Goal: Task Accomplishment & Management: Complete application form

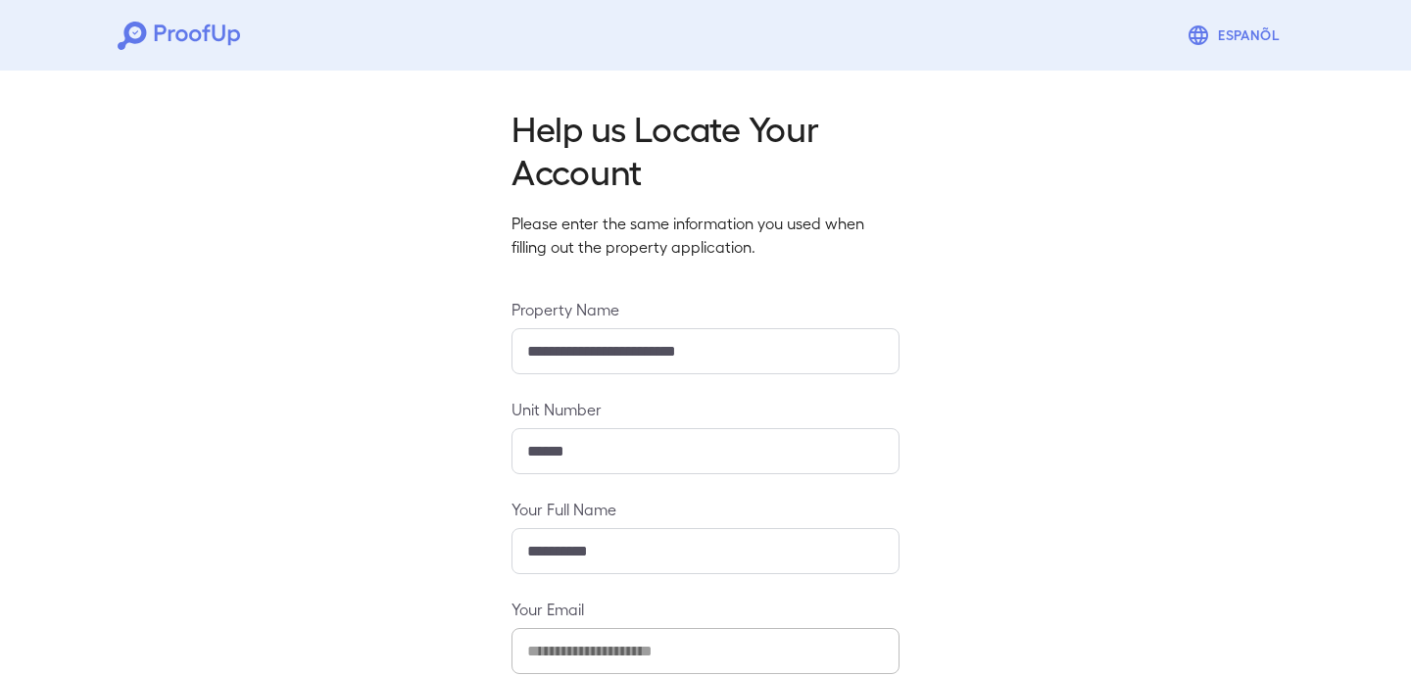
scroll to position [211, 0]
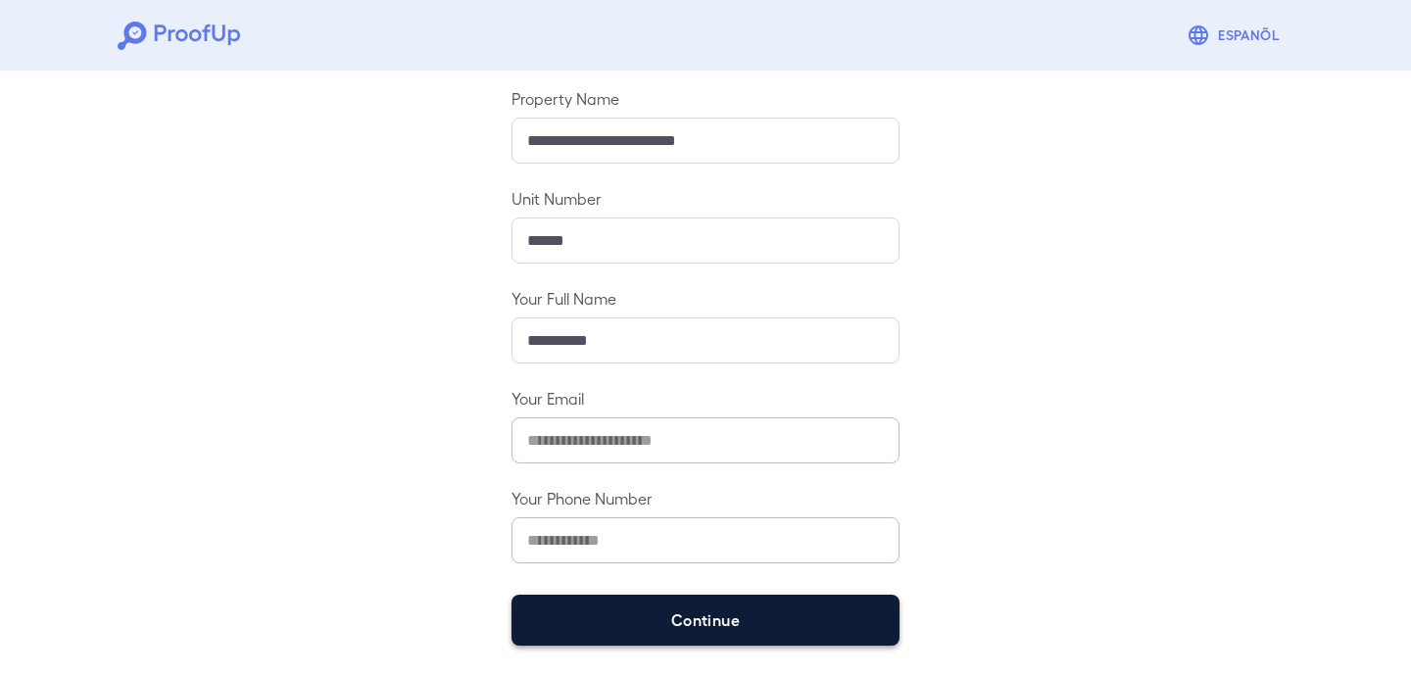
click at [551, 612] on button "Continue" at bounding box center [705, 620] width 388 height 51
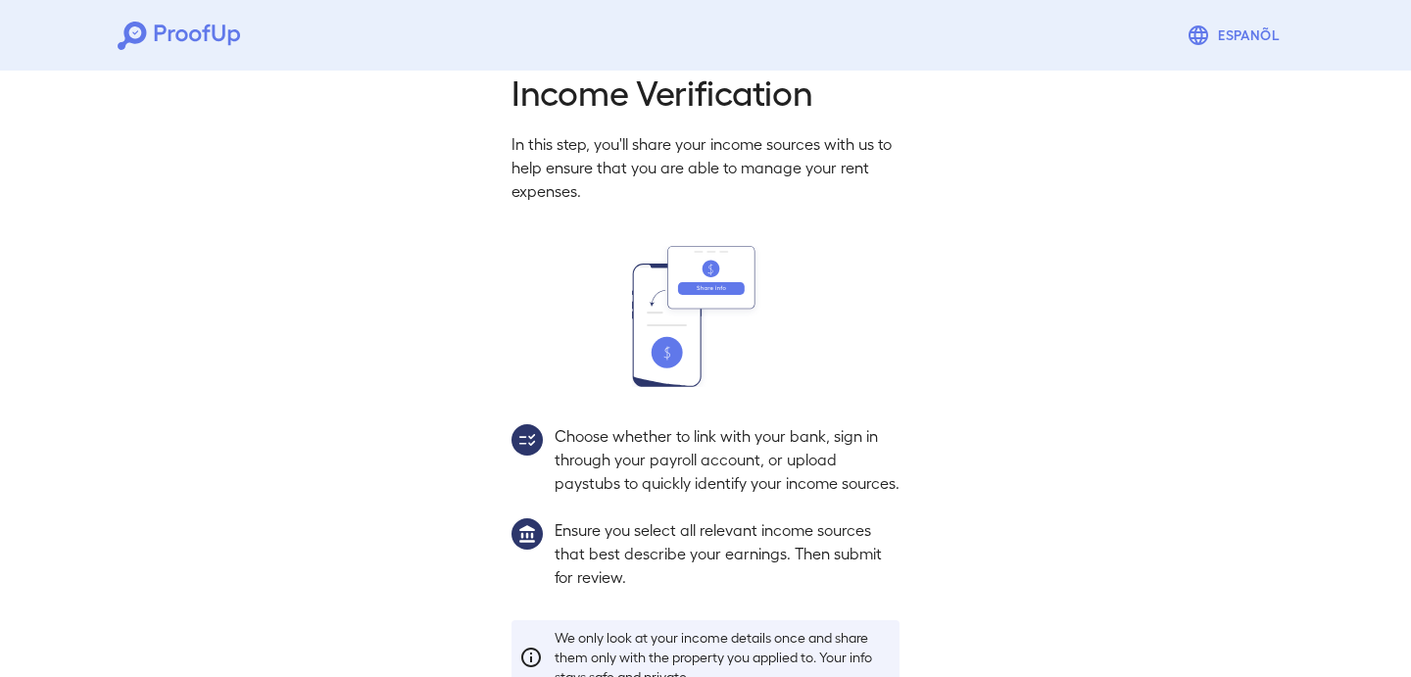
scroll to position [182, 0]
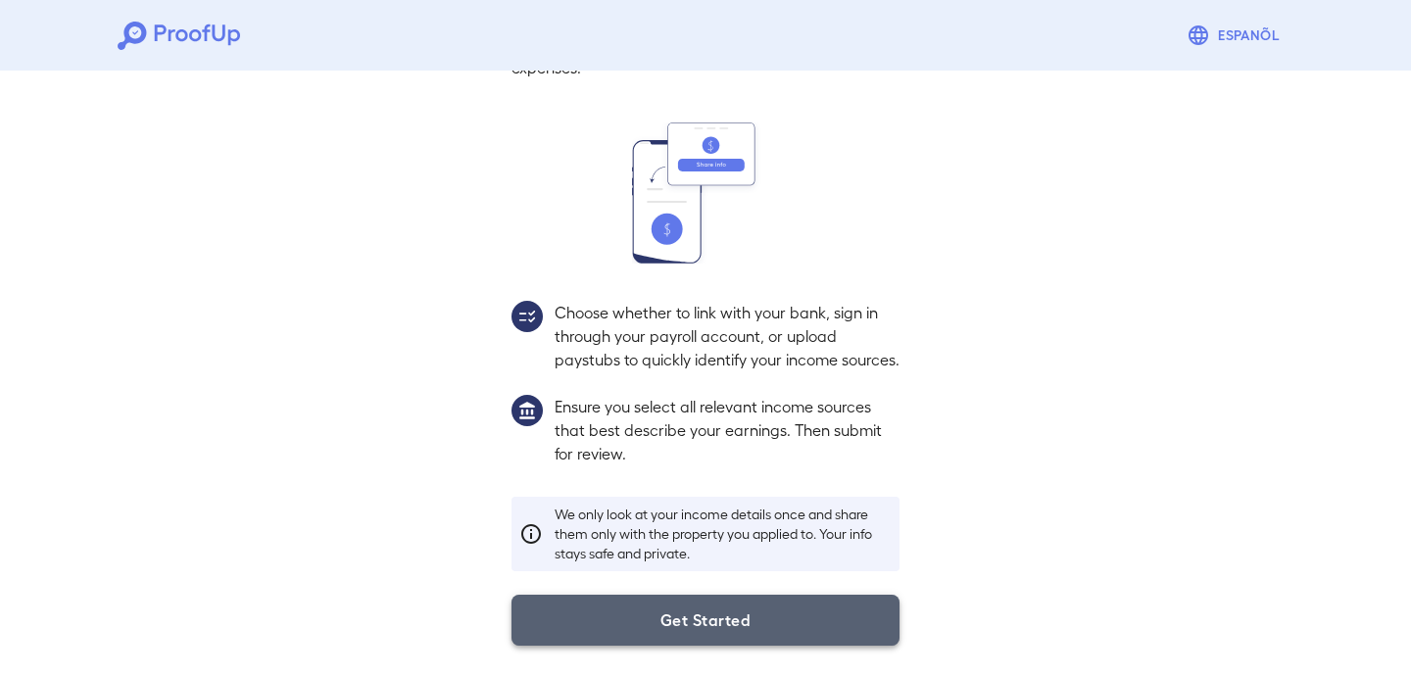
click at [553, 612] on button "Get Started" at bounding box center [705, 620] width 388 height 51
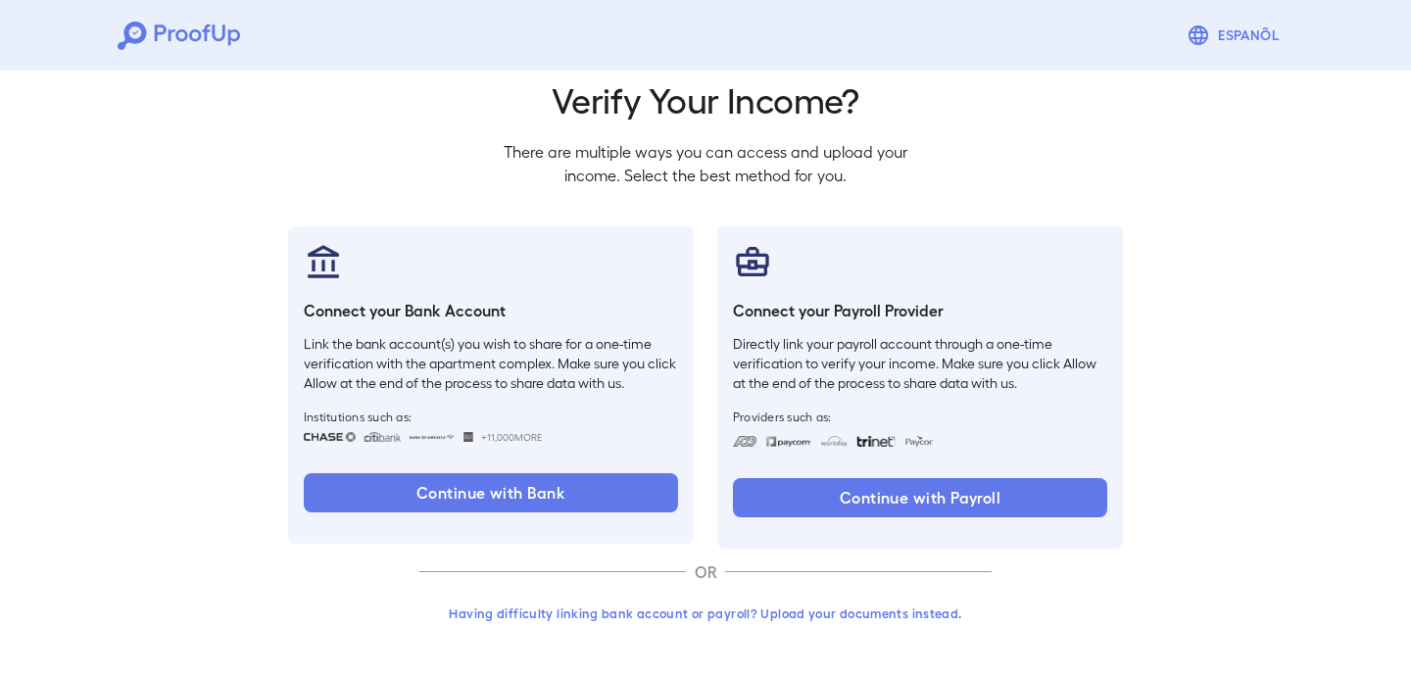
click at [563, 617] on button "Having difficulty linking bank account or payroll? Upload your documents instea…" at bounding box center [705, 613] width 572 height 35
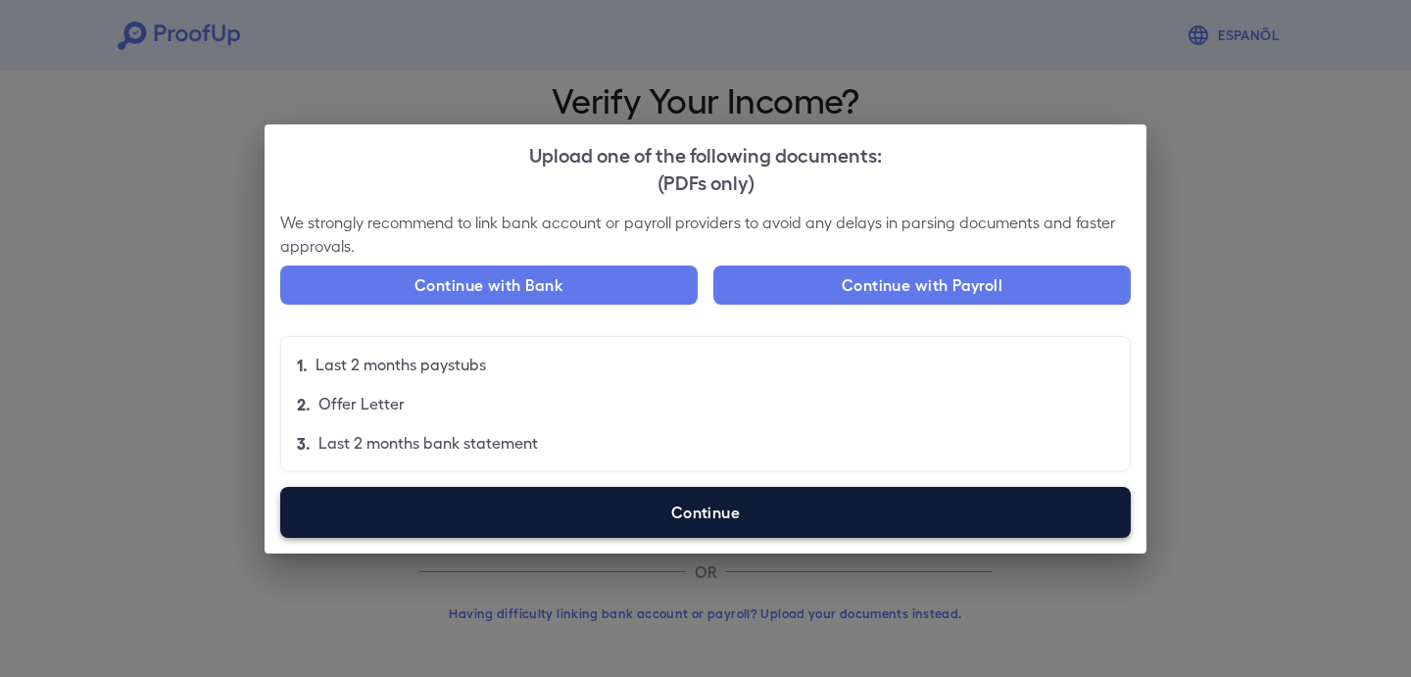
click at [585, 497] on label "Continue" at bounding box center [705, 512] width 850 height 51
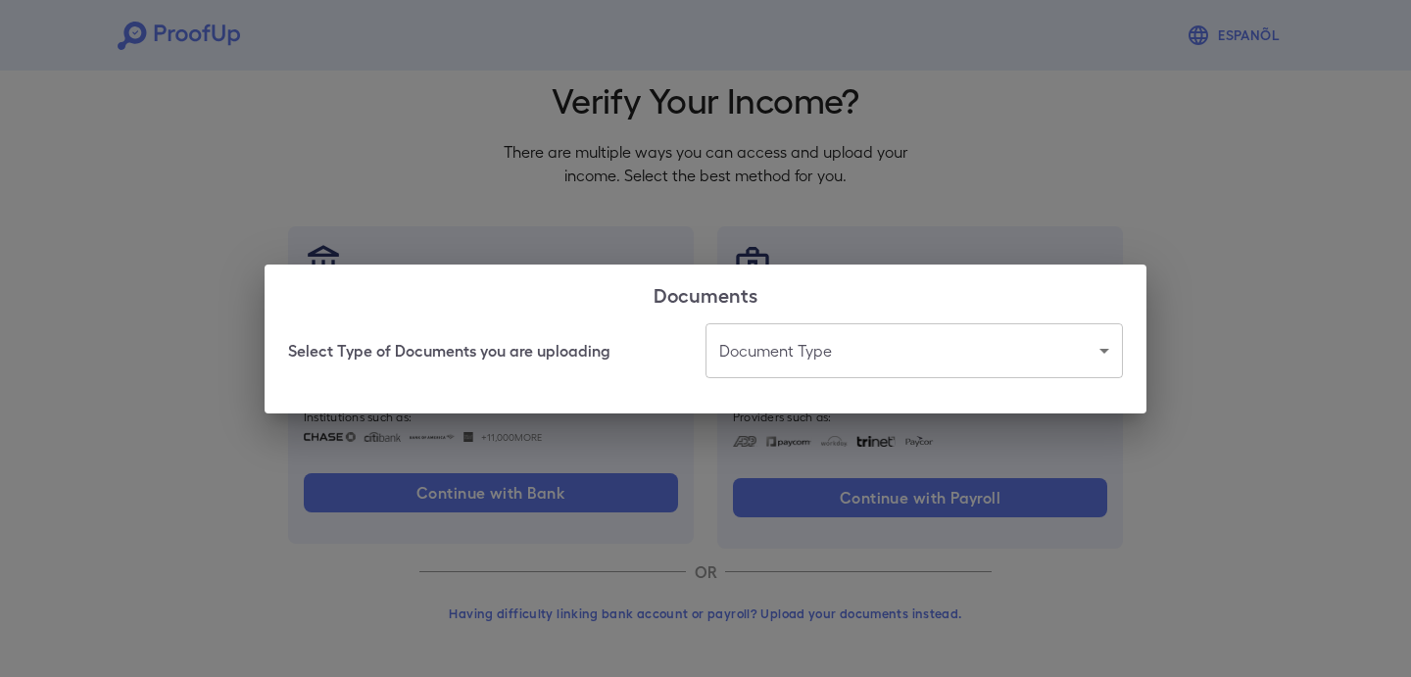
click at [768, 357] on body "Espanõl Go back How Would You Like to Verify Your Income? There are multiple wa…" at bounding box center [705, 302] width 1411 height 749
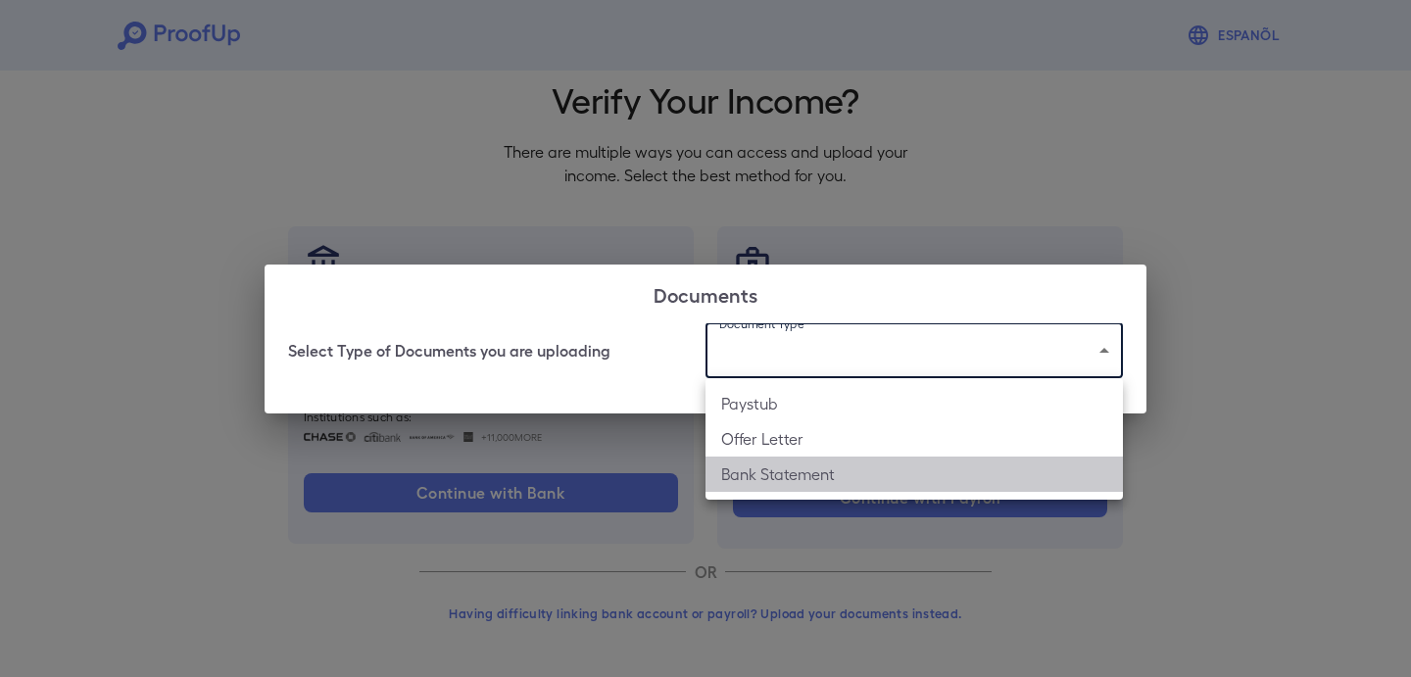
click at [765, 465] on li "Bank Statement" at bounding box center [913, 474] width 417 height 35
type input "**********"
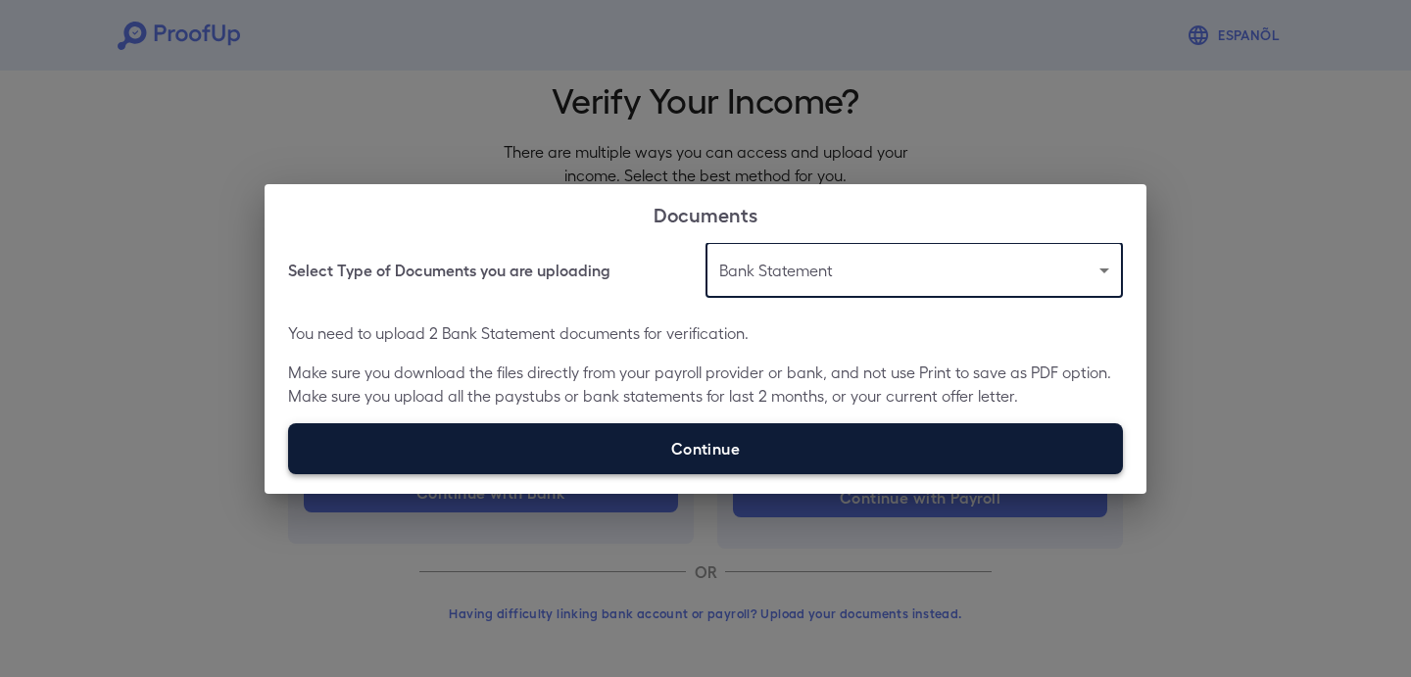
click at [814, 452] on label "Continue" at bounding box center [705, 448] width 835 height 51
click at [289, 473] on input "Continue" at bounding box center [288, 473] width 1 height 1
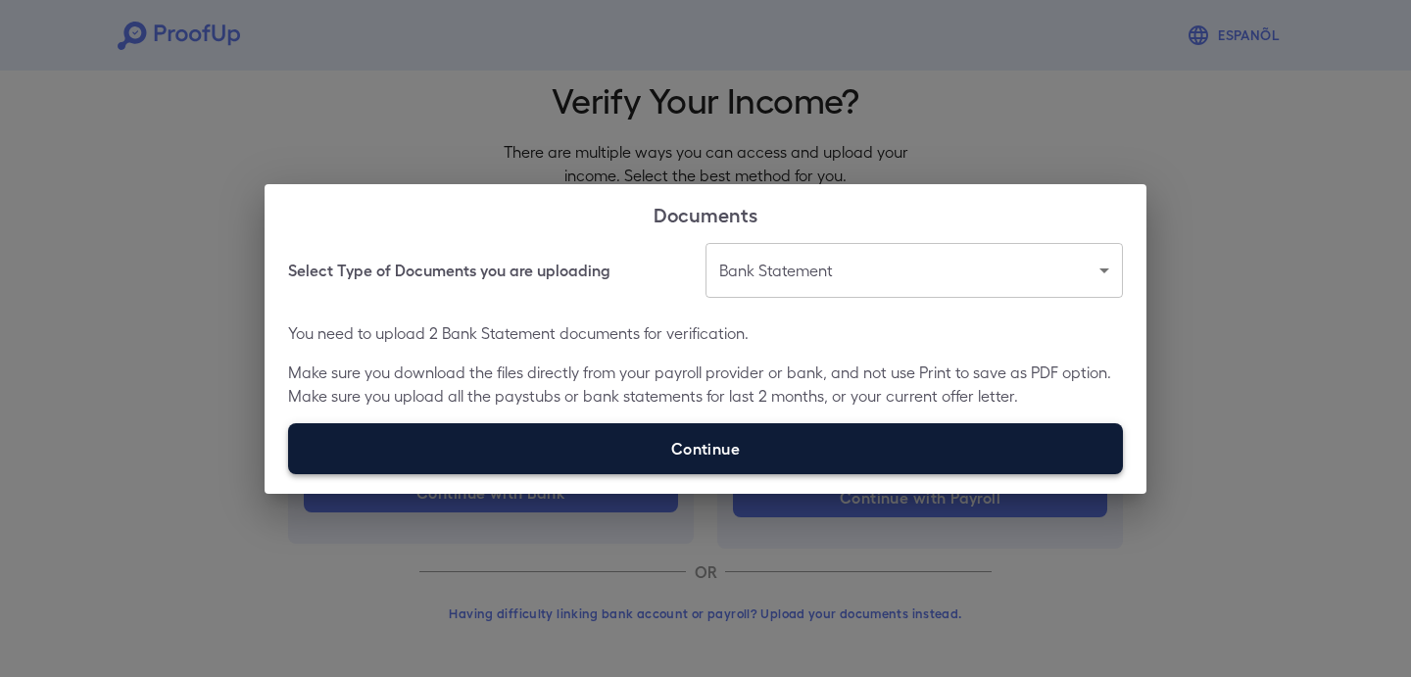
type input "**********"
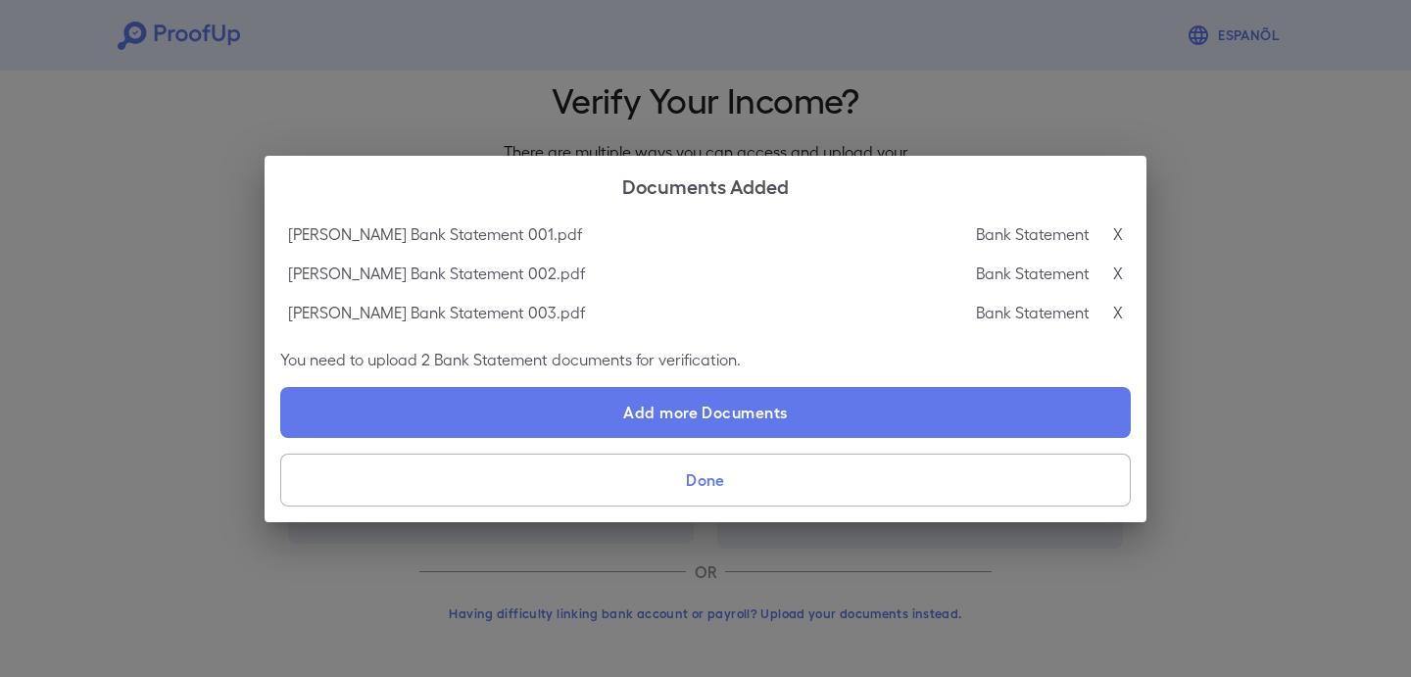
click at [874, 484] on button "Done" at bounding box center [705, 480] width 850 height 53
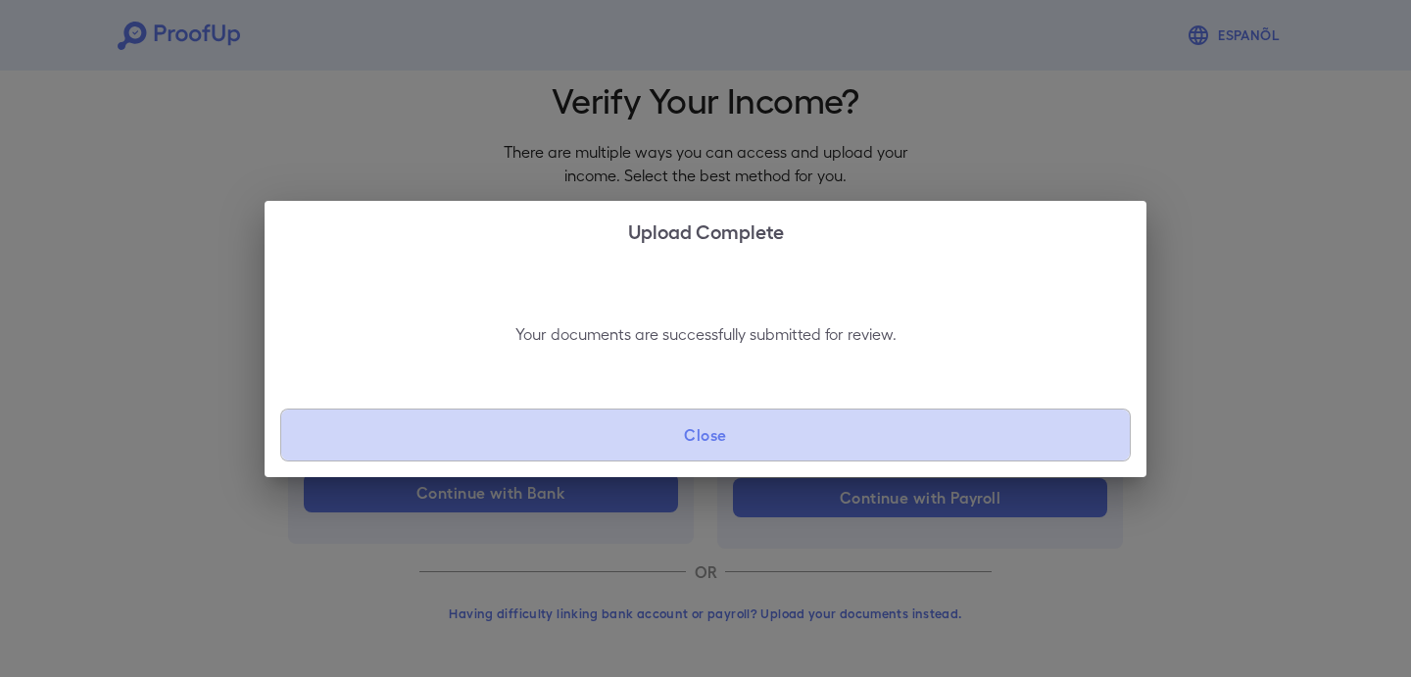
click at [866, 457] on button "Close" at bounding box center [705, 435] width 850 height 53
